Goal: Task Accomplishment & Management: Use online tool/utility

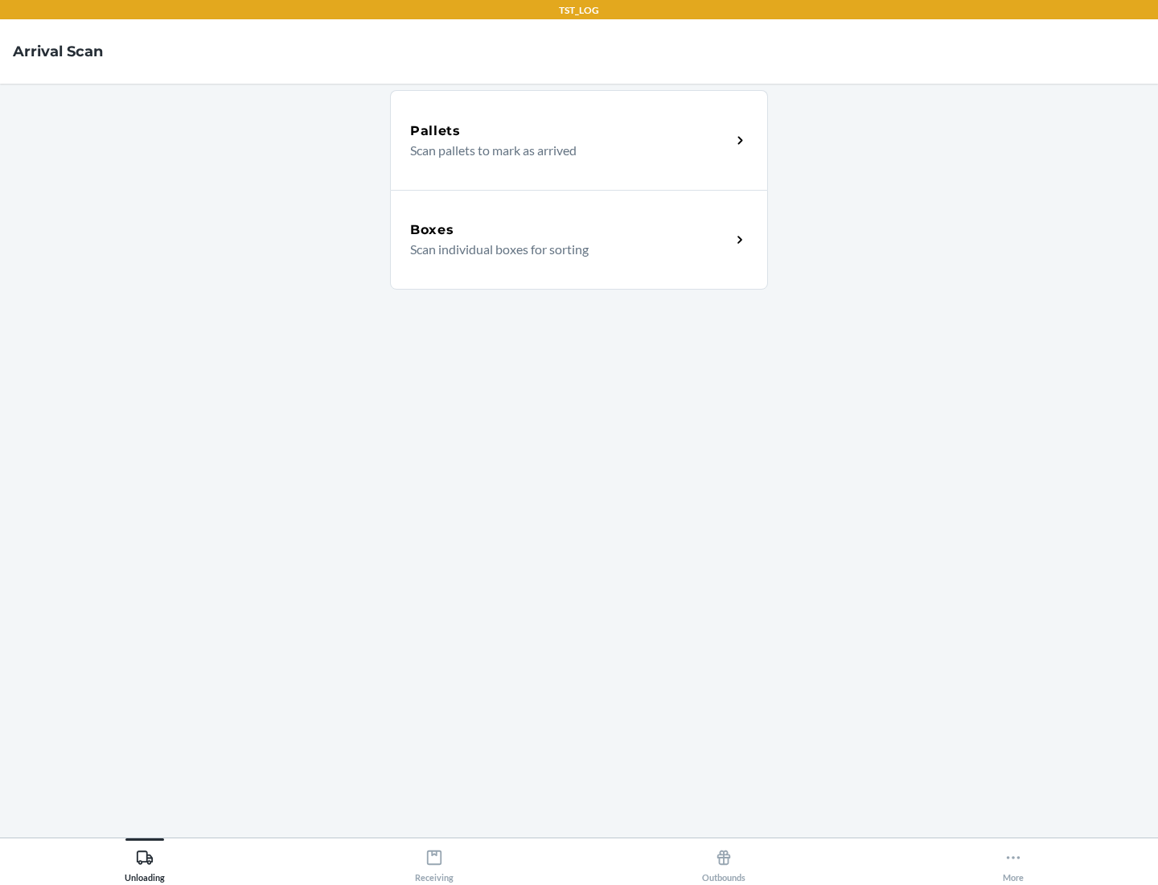
click at [570, 230] on div "Boxes" at bounding box center [570, 229] width 321 height 19
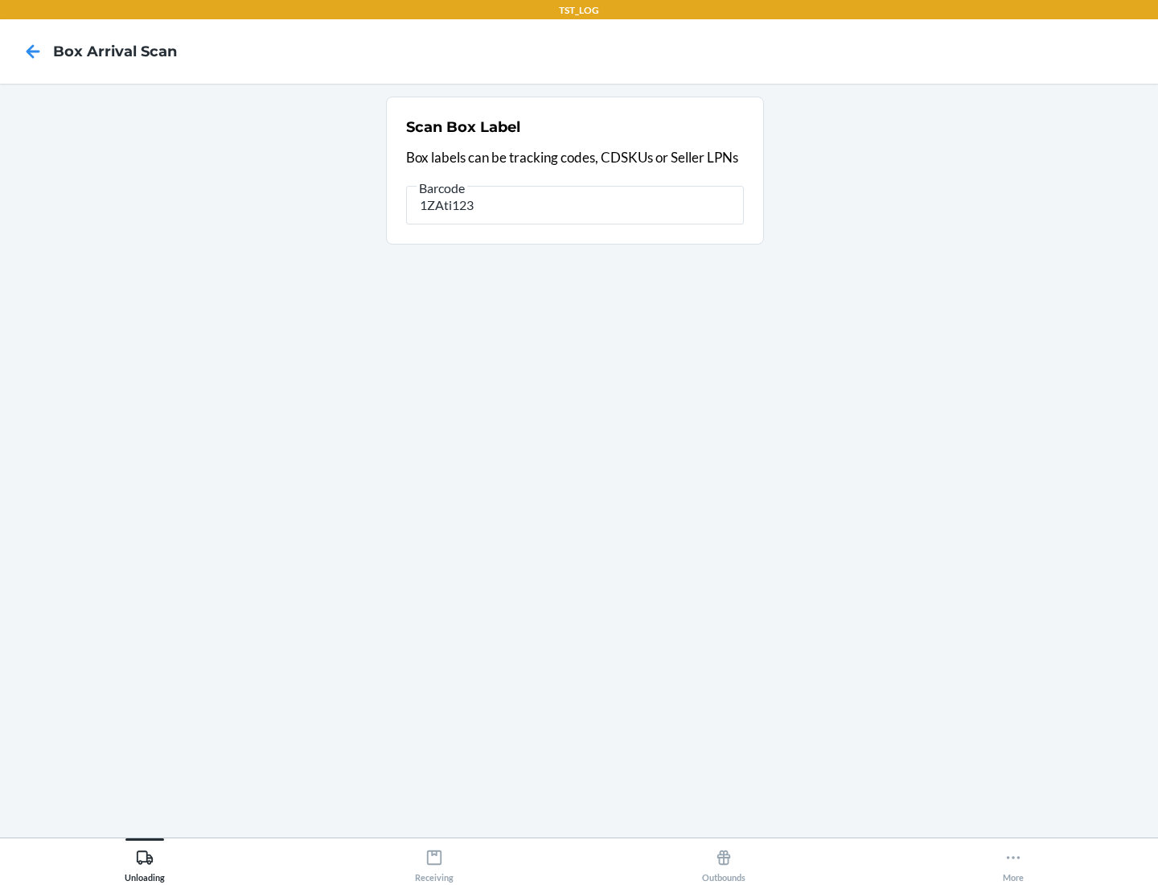
type input "1ZAti123"
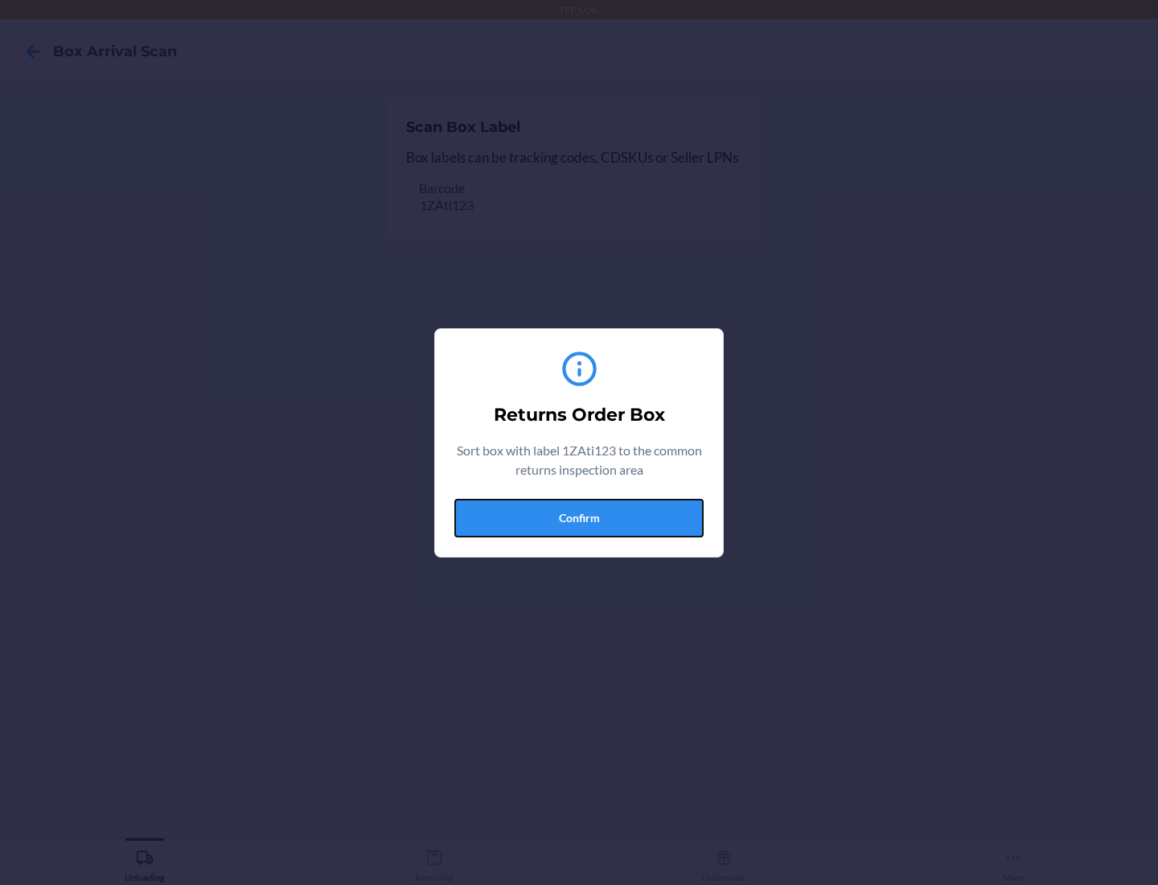
click at [579, 517] on button "Confirm" at bounding box center [578, 518] width 249 height 39
